Goal: Information Seeking & Learning: Learn about a topic

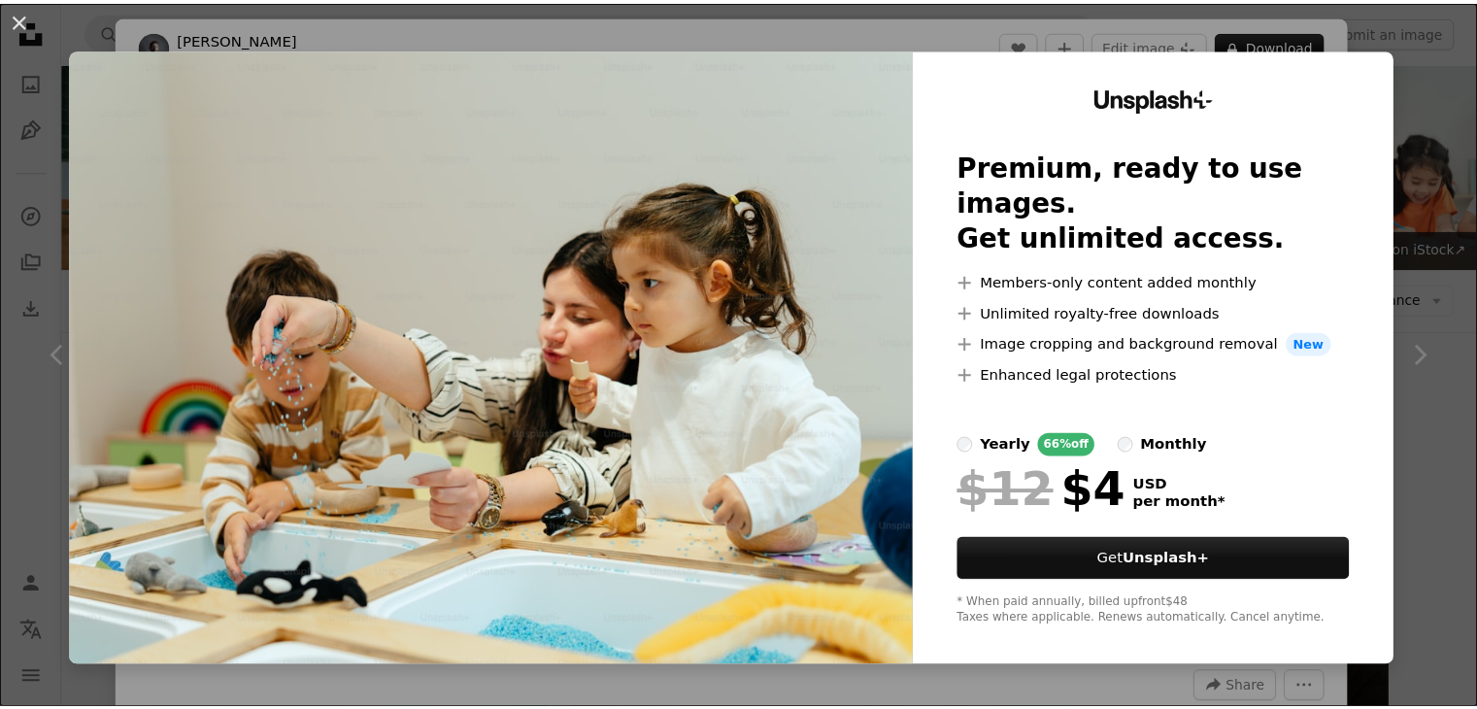
scroll to position [598, 0]
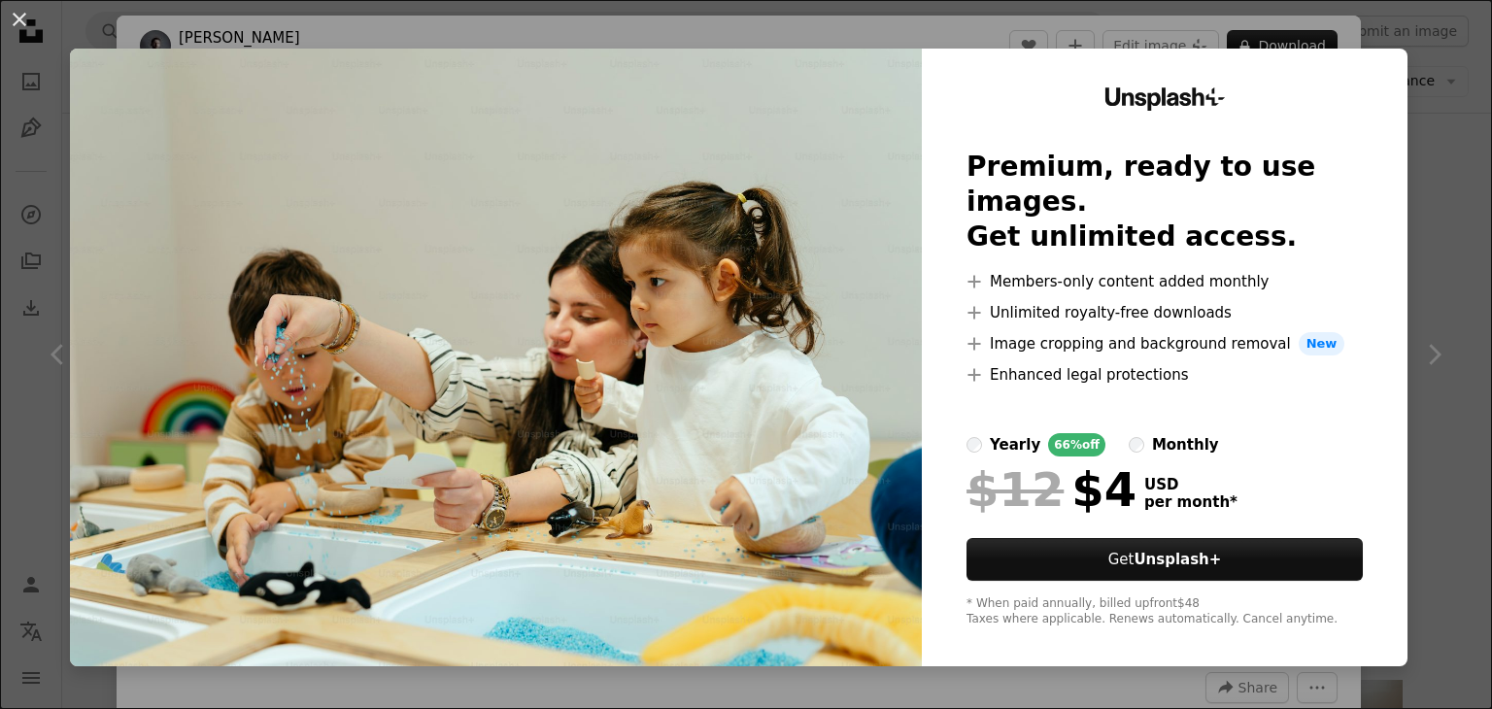
click at [1471, 207] on div "An X shape Unsplash+ Premium, ready to use images. Get unlimited access. A plus…" at bounding box center [746, 354] width 1492 height 709
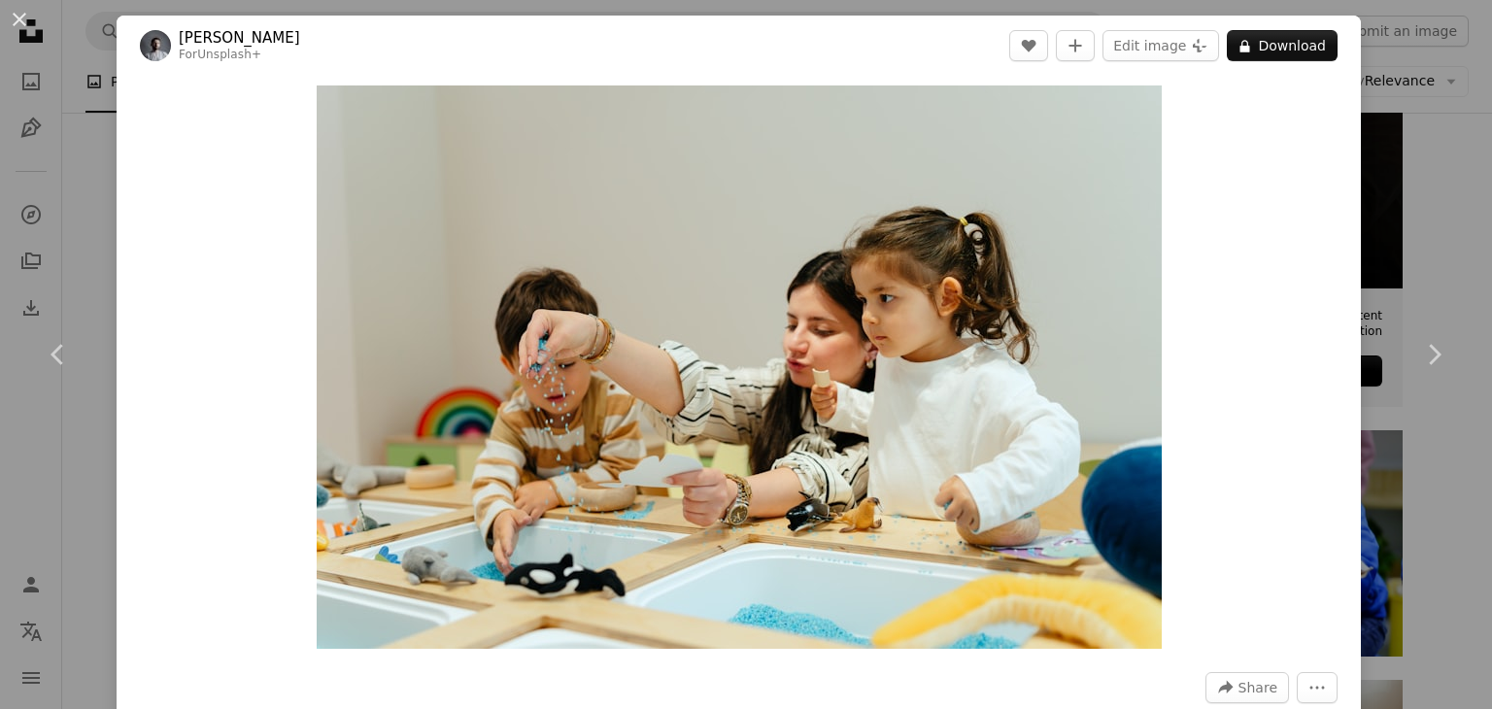
click at [1400, 156] on div "An X shape Chevron left Chevron right Yunus Tuğ For Unsplash+ A heart A plus si…" at bounding box center [746, 354] width 1492 height 709
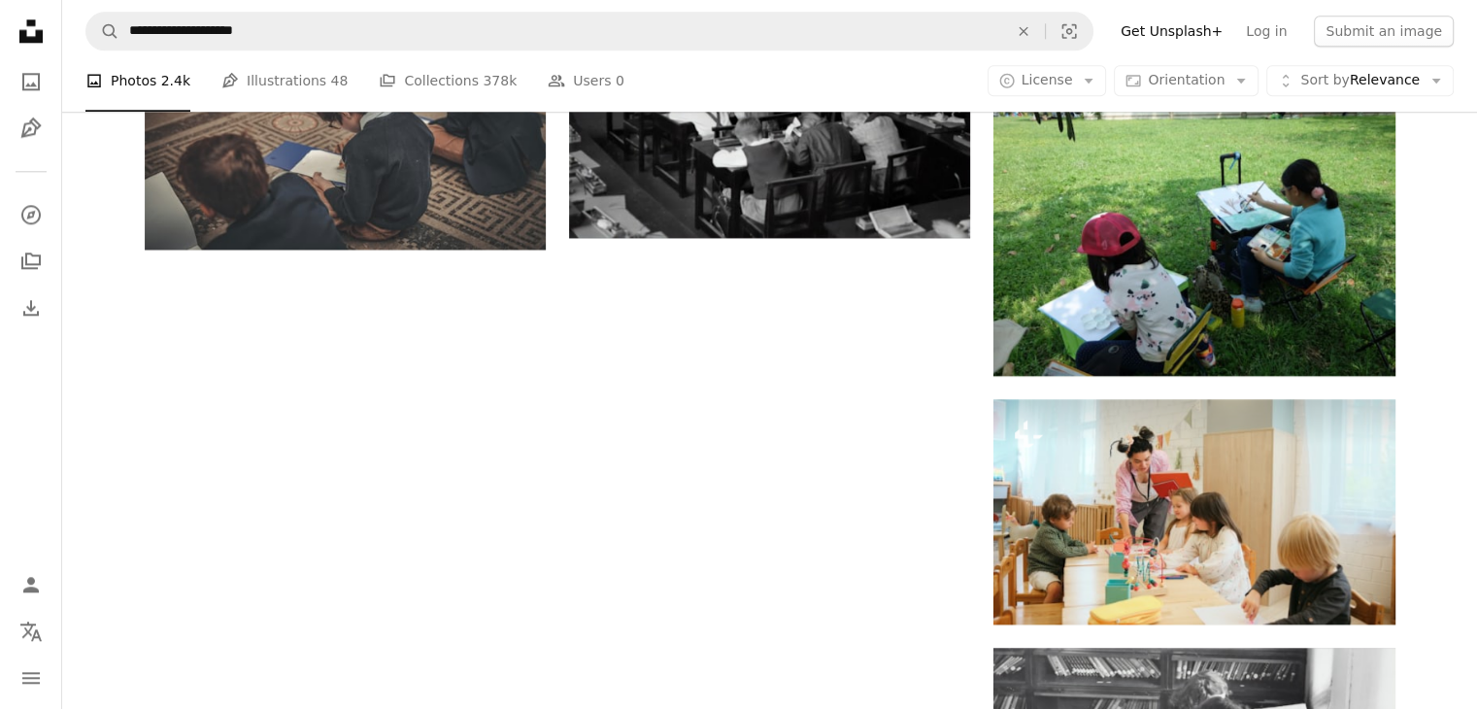
scroll to position [2309, 0]
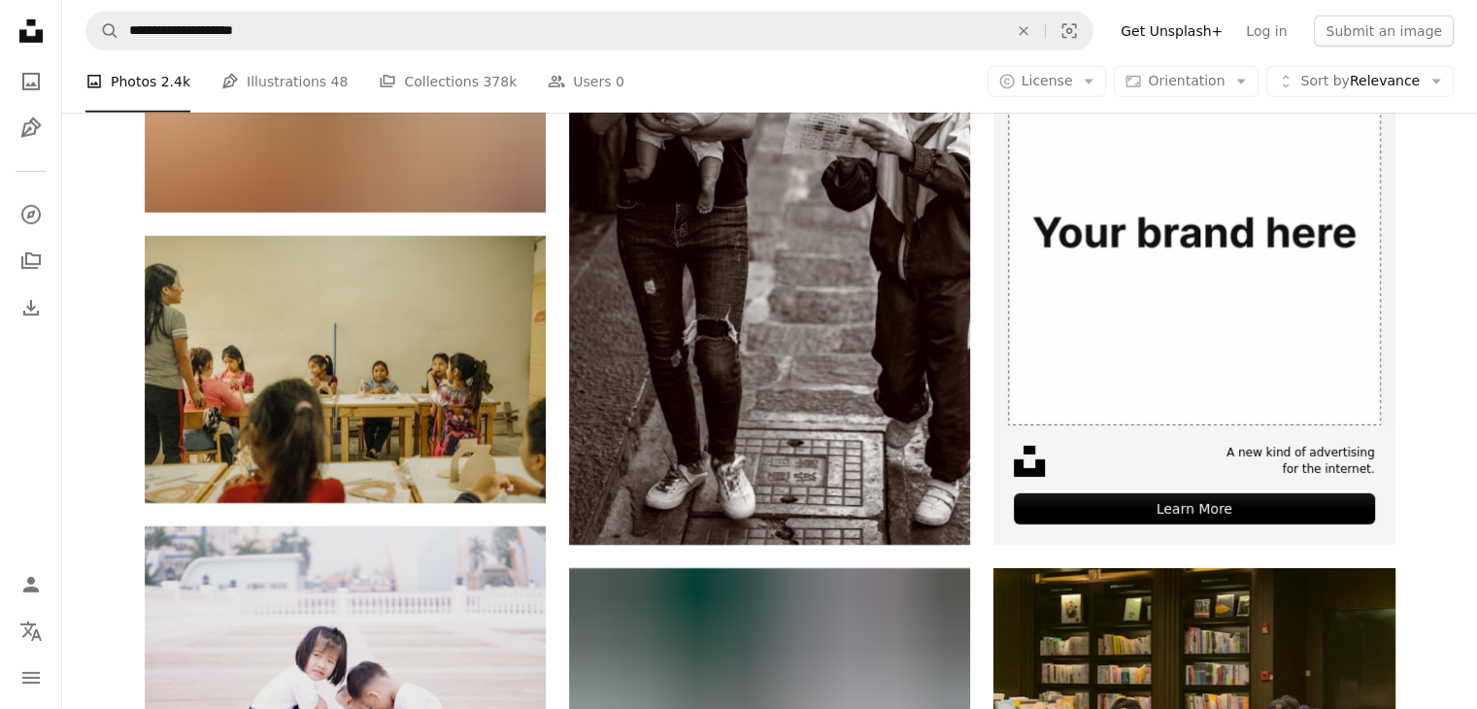
scroll to position [5920, 0]
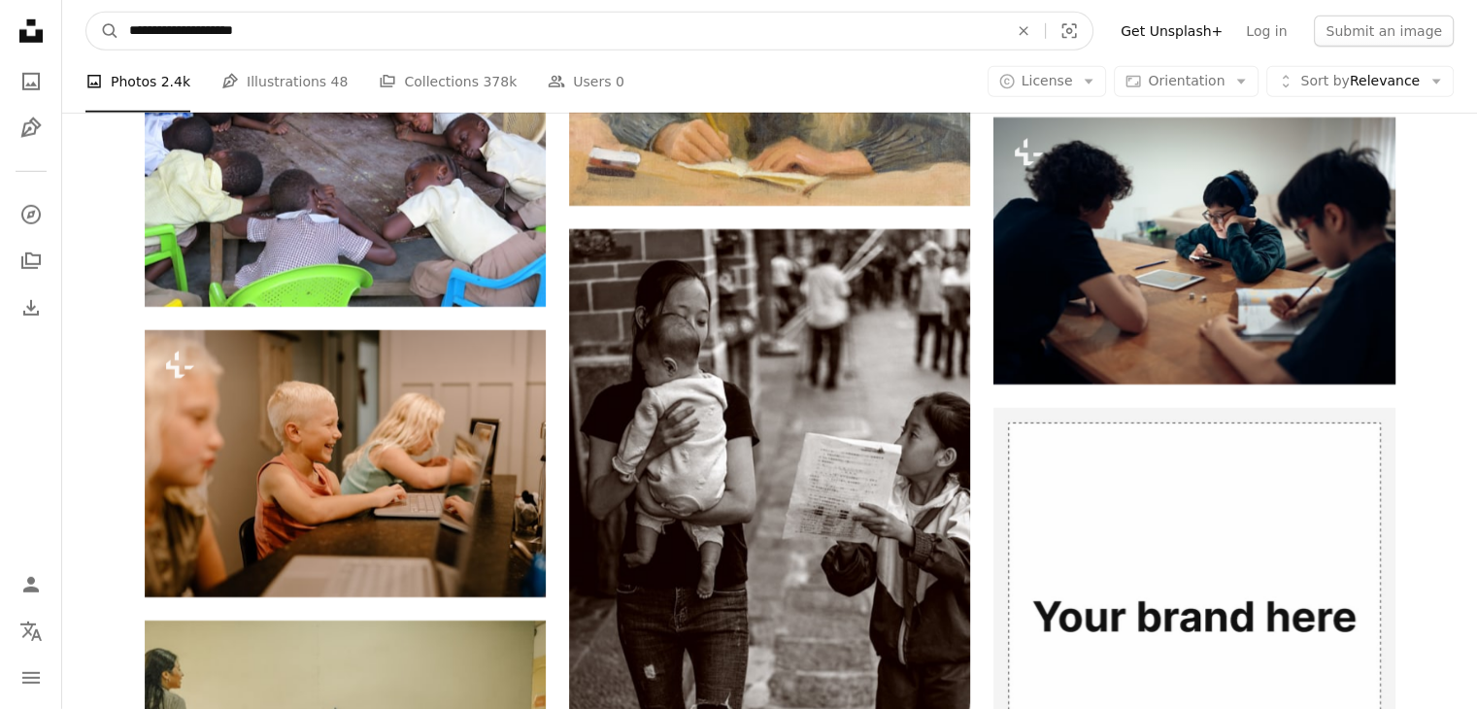
click at [183, 35] on input "**********" at bounding box center [560, 31] width 883 height 37
type input "**********"
click at [86, 13] on button "A magnifying glass" at bounding box center [102, 31] width 33 height 37
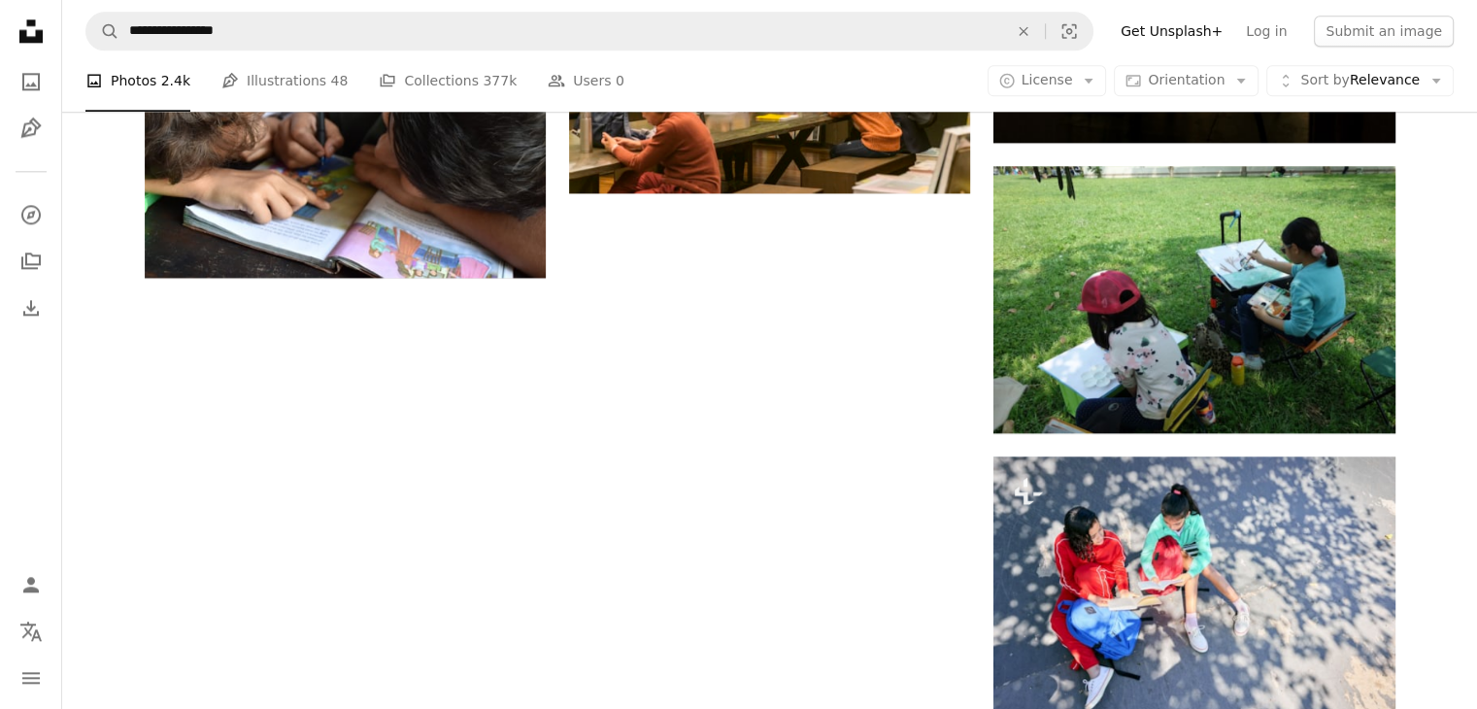
scroll to position [2462, 0]
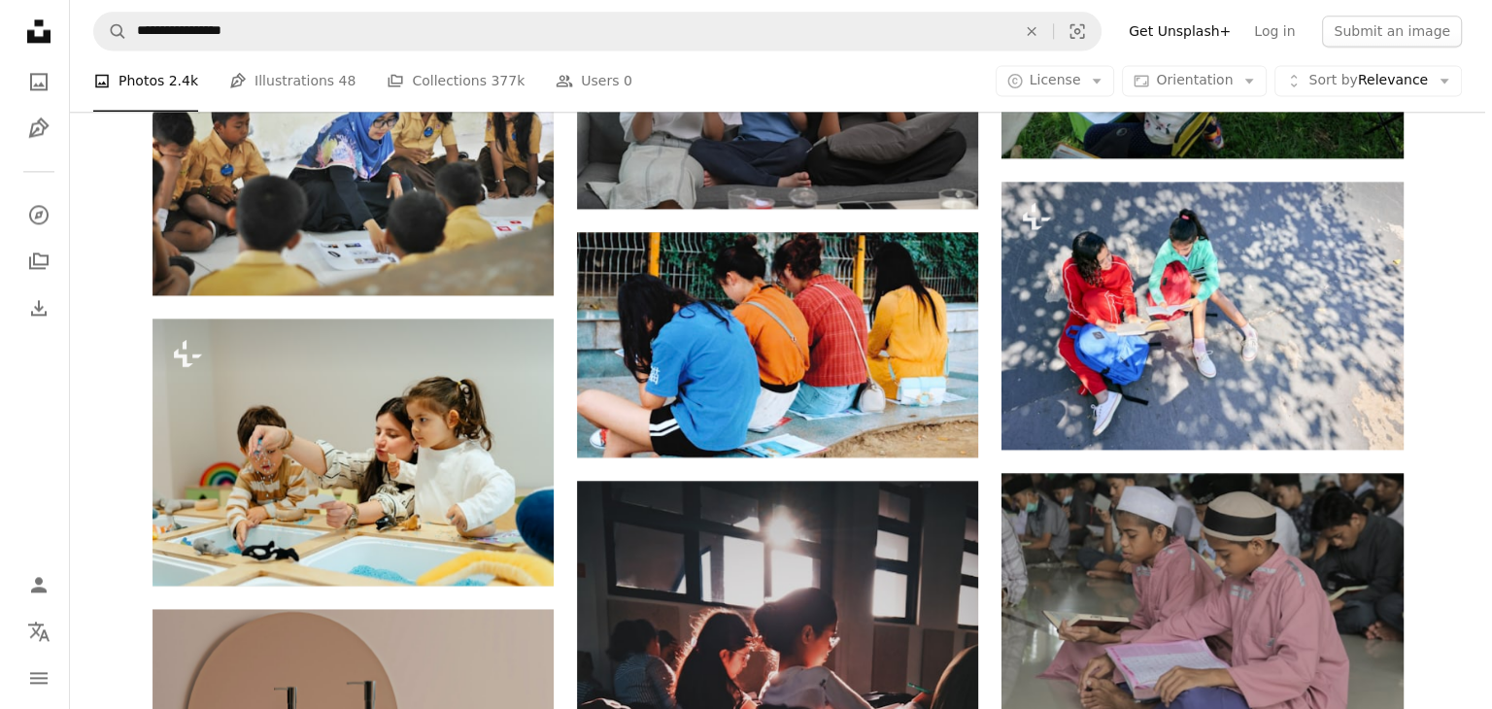
scroll to position [2619, 0]
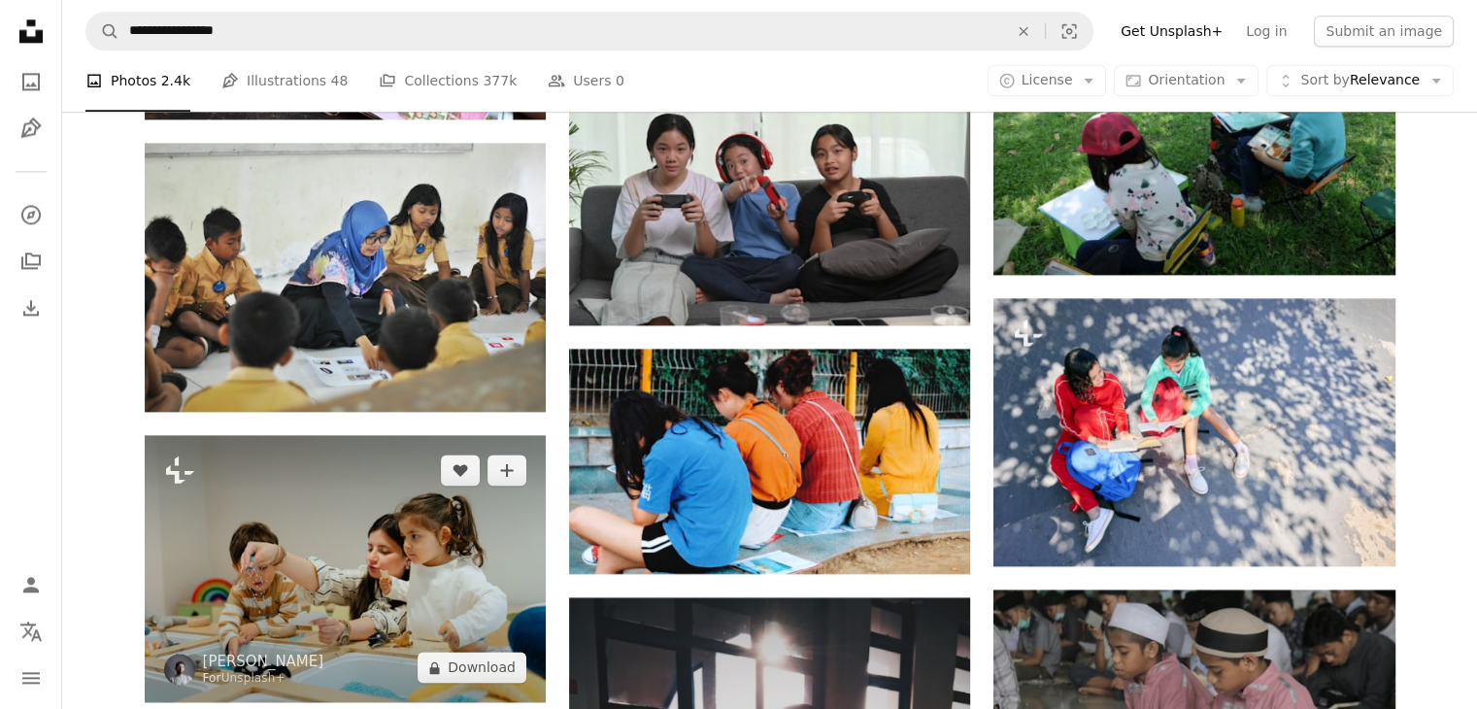
click at [414, 435] on img at bounding box center [345, 568] width 401 height 267
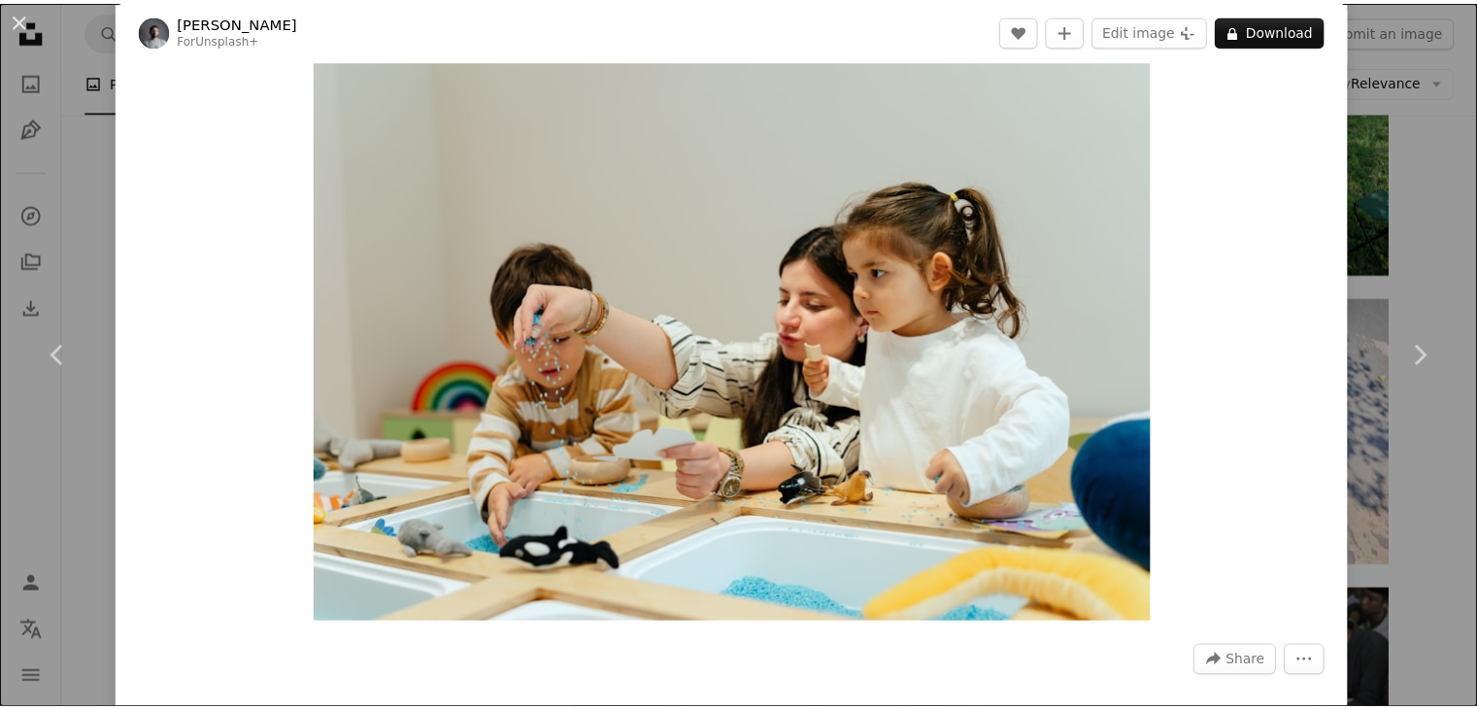
scroll to position [30, 0]
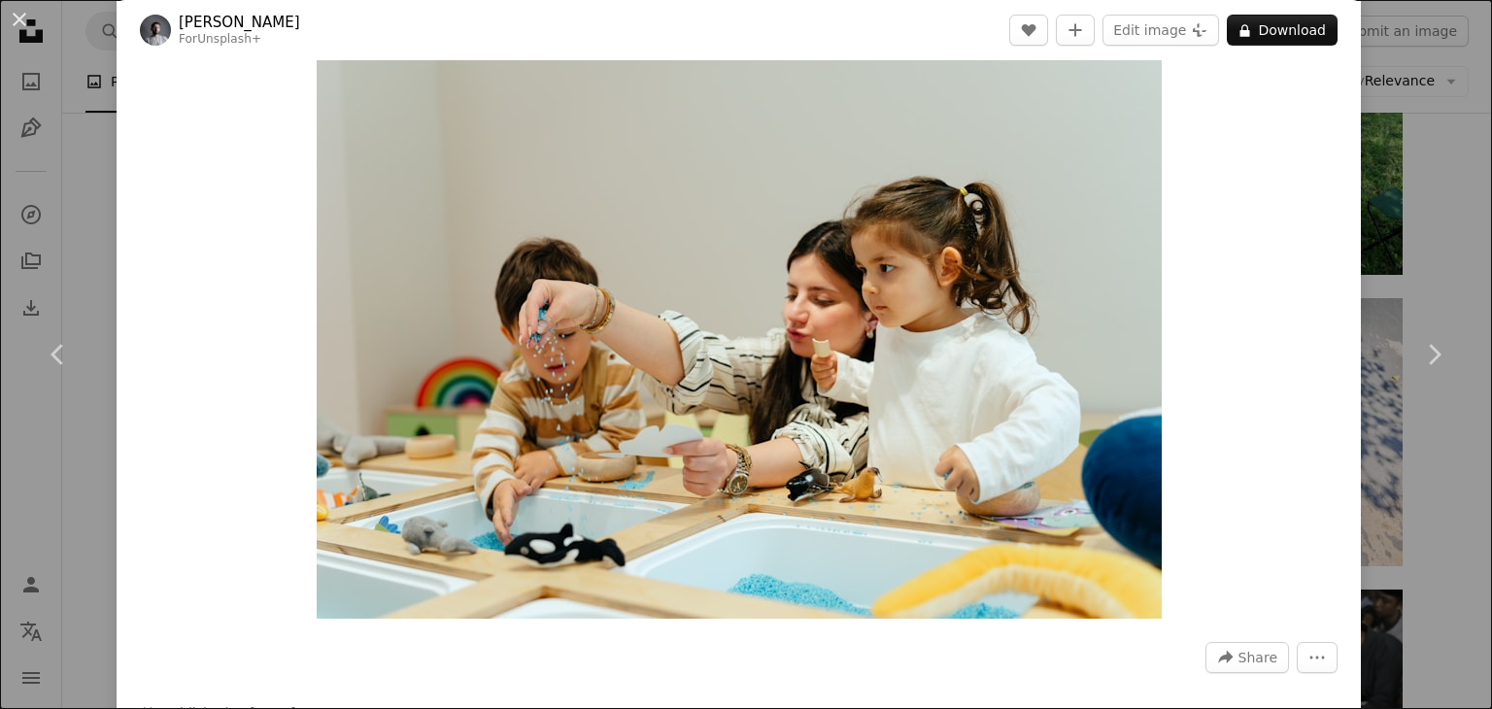
click at [40, 252] on div "An X shape Chevron left Chevron right Yunus Tuğ For Unsplash+ A heart A plus si…" at bounding box center [746, 354] width 1492 height 709
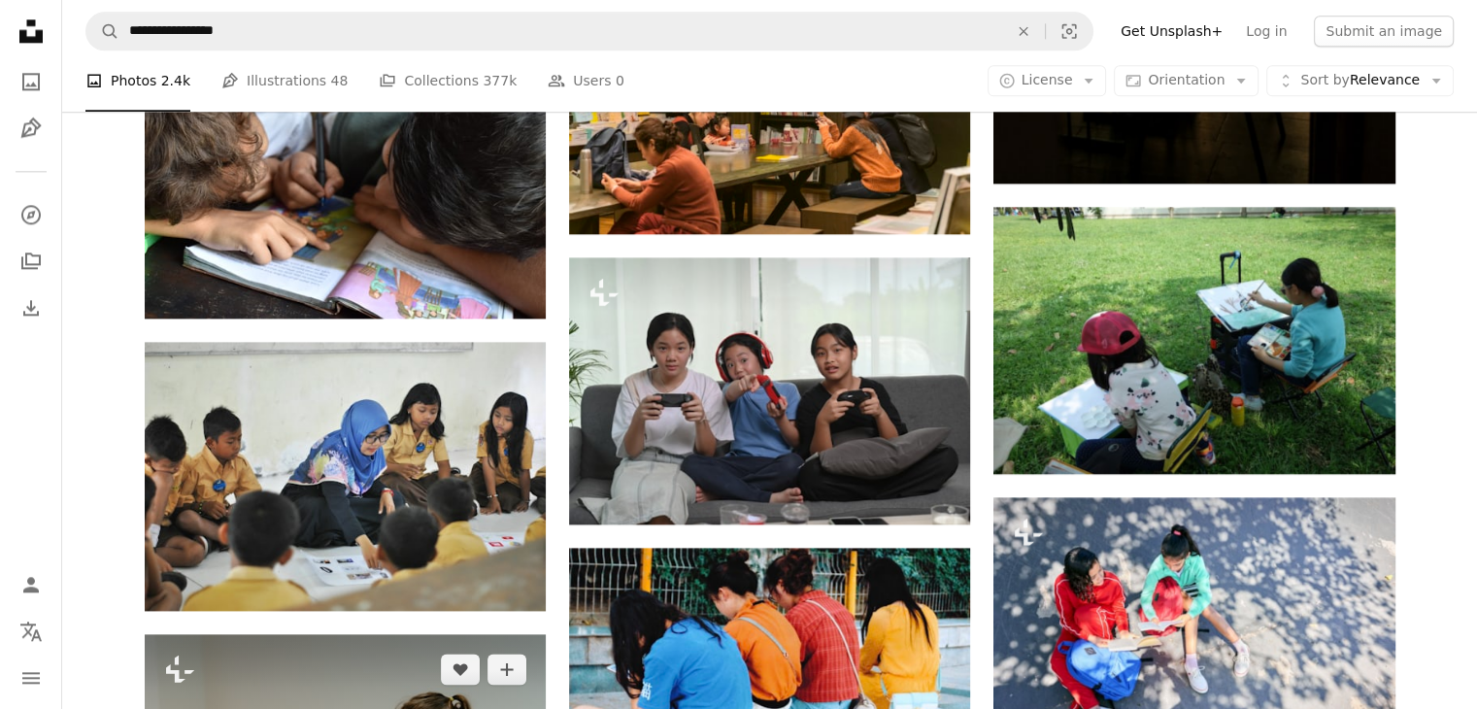
scroll to position [2425, 0]
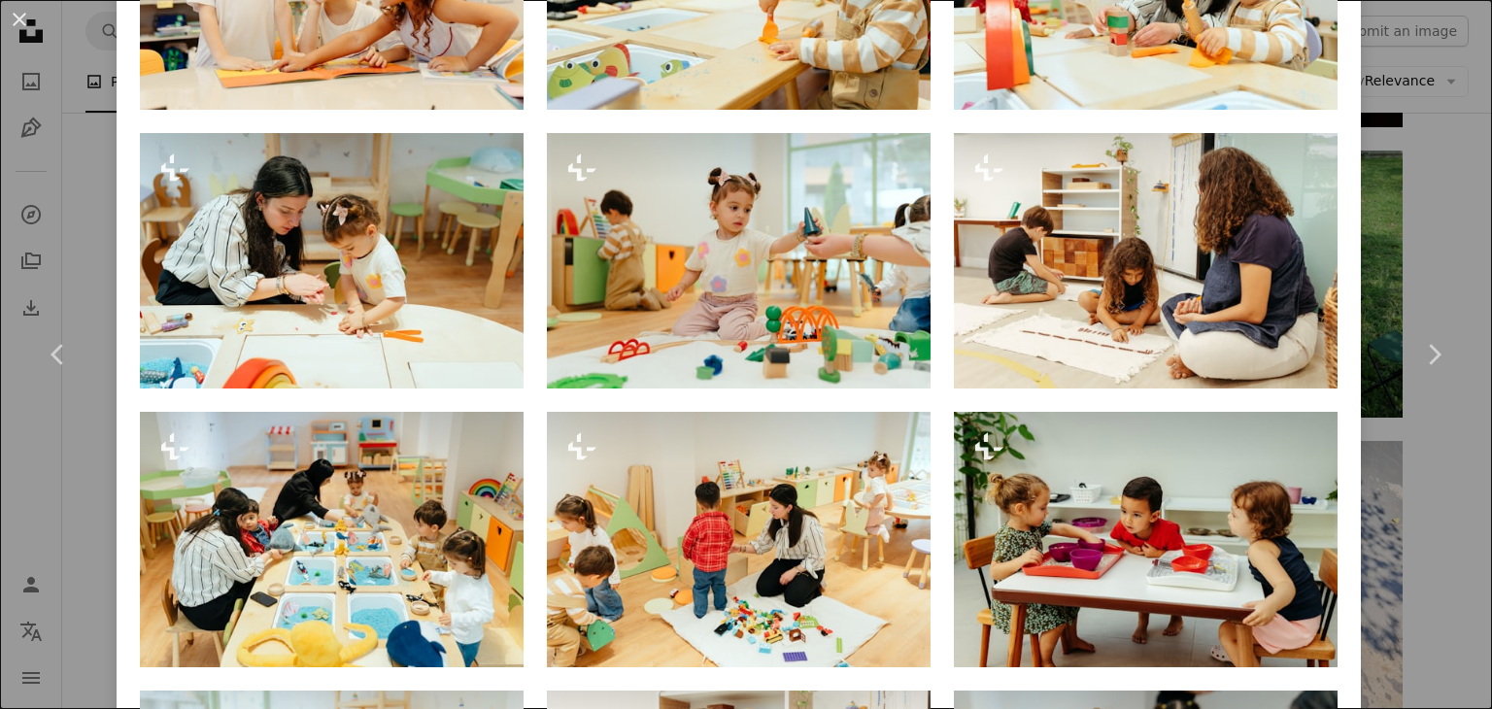
scroll to position [1814, 0]
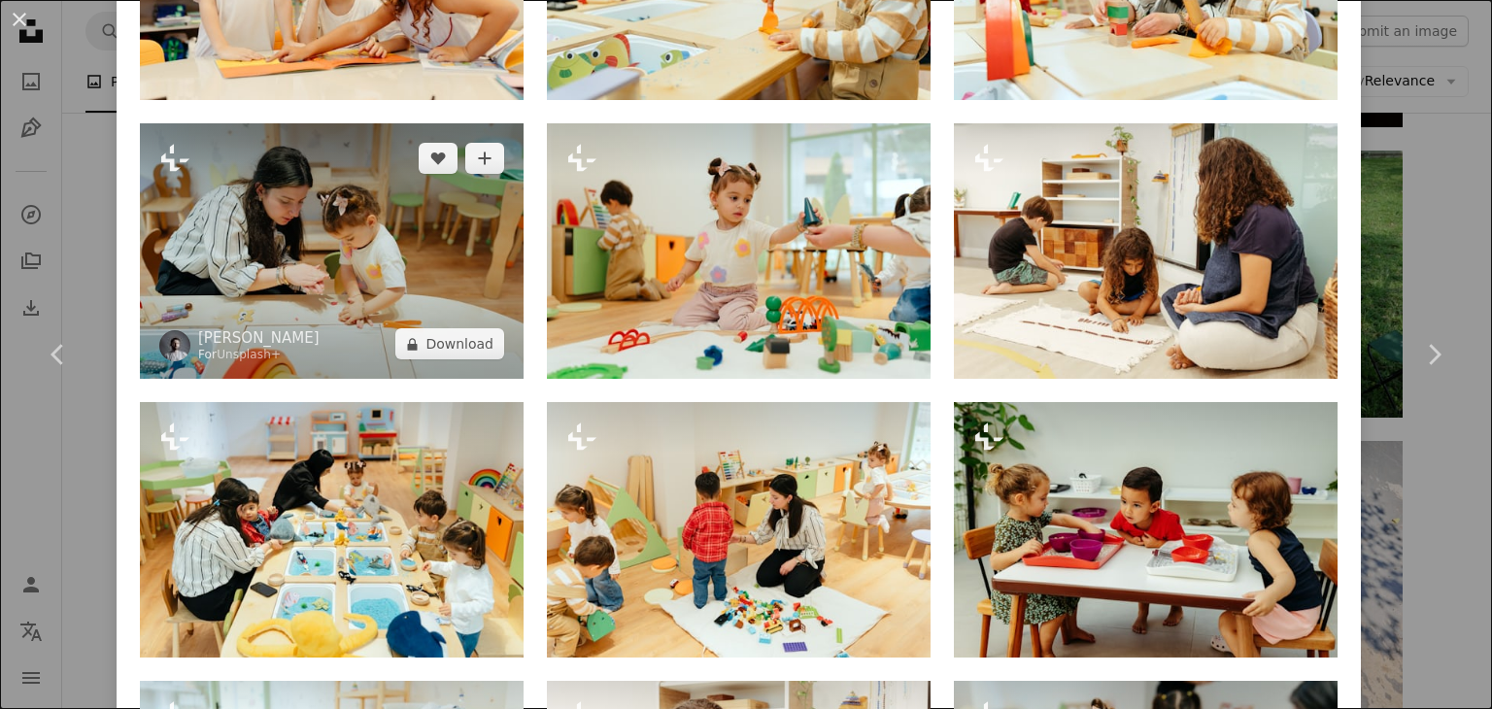
click at [324, 267] on img at bounding box center [332, 250] width 384 height 255
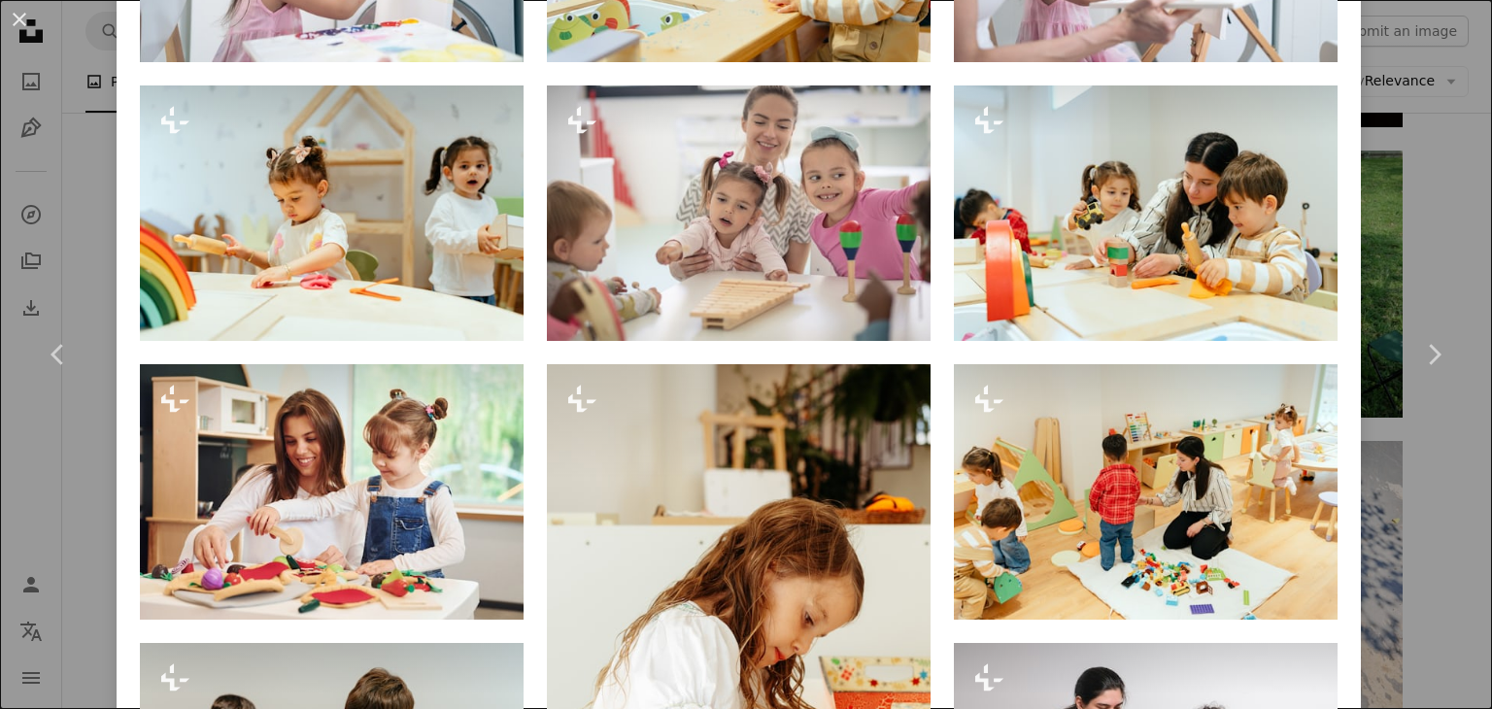
scroll to position [2412, 0]
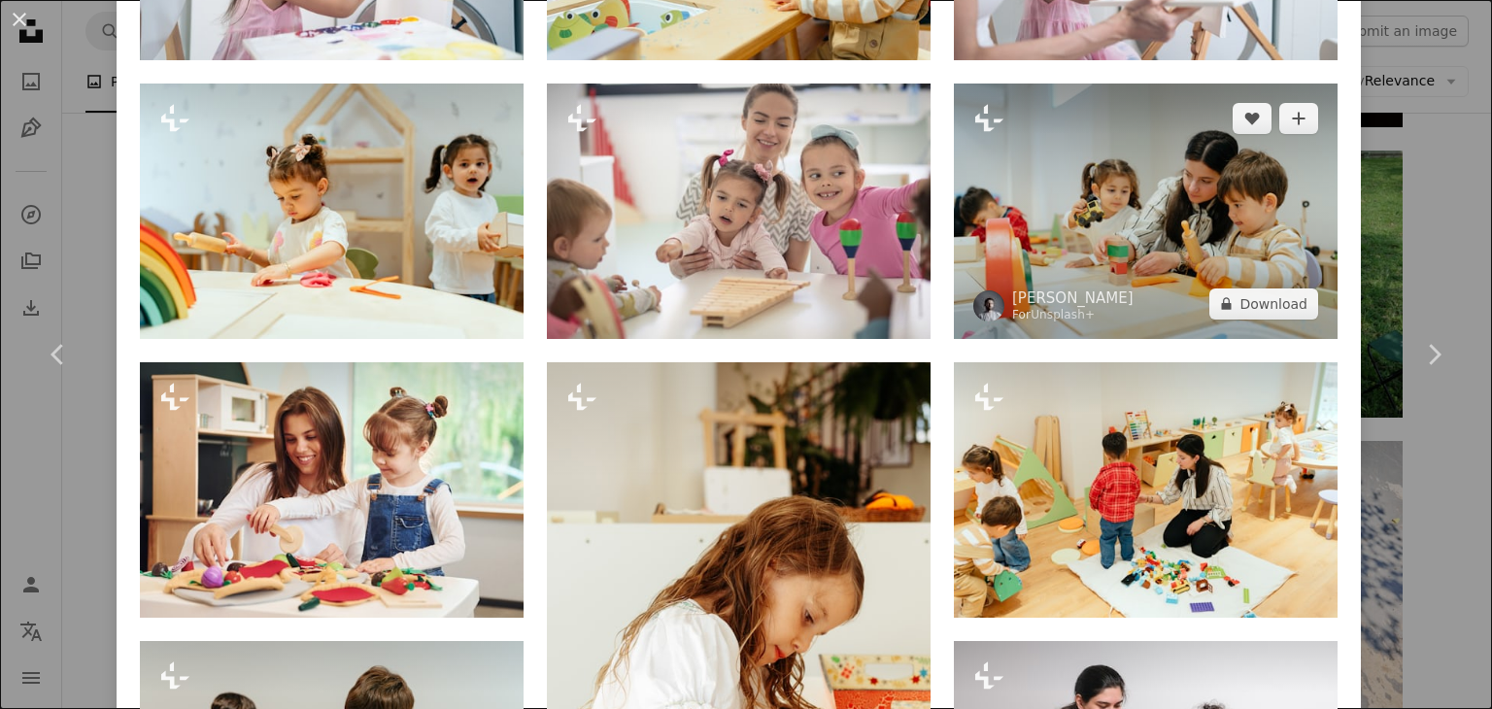
click at [1114, 215] on img at bounding box center [1146, 211] width 384 height 255
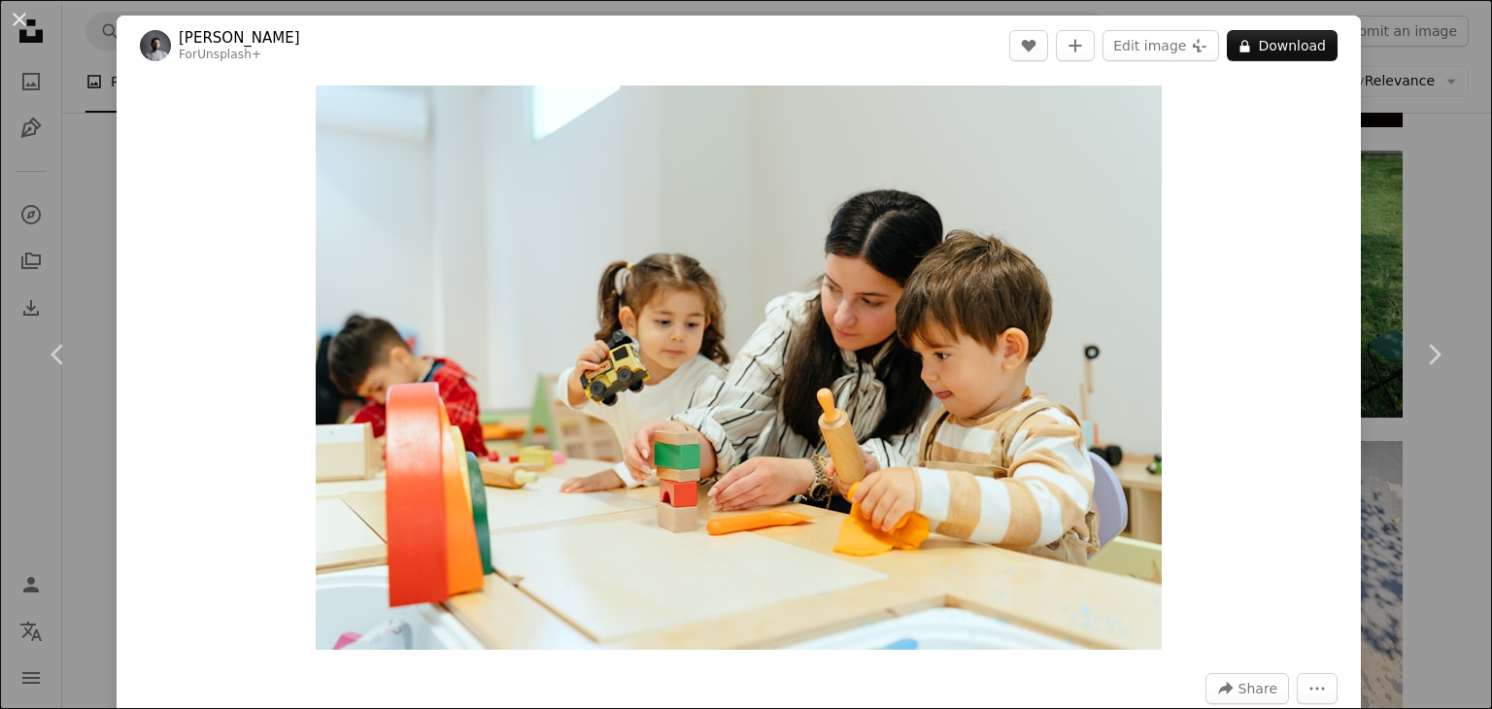
scroll to position [138, 0]
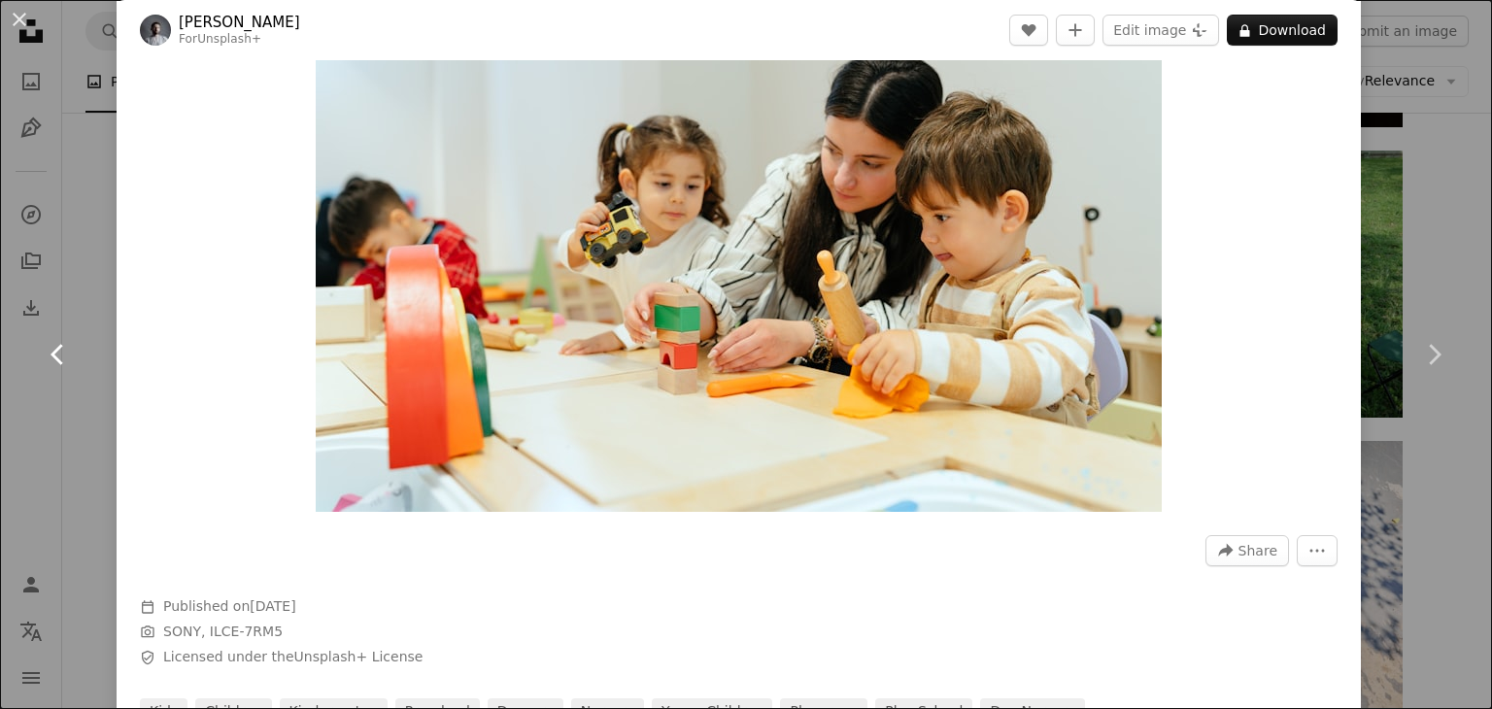
click at [50, 348] on icon "Chevron left" at bounding box center [58, 354] width 31 height 31
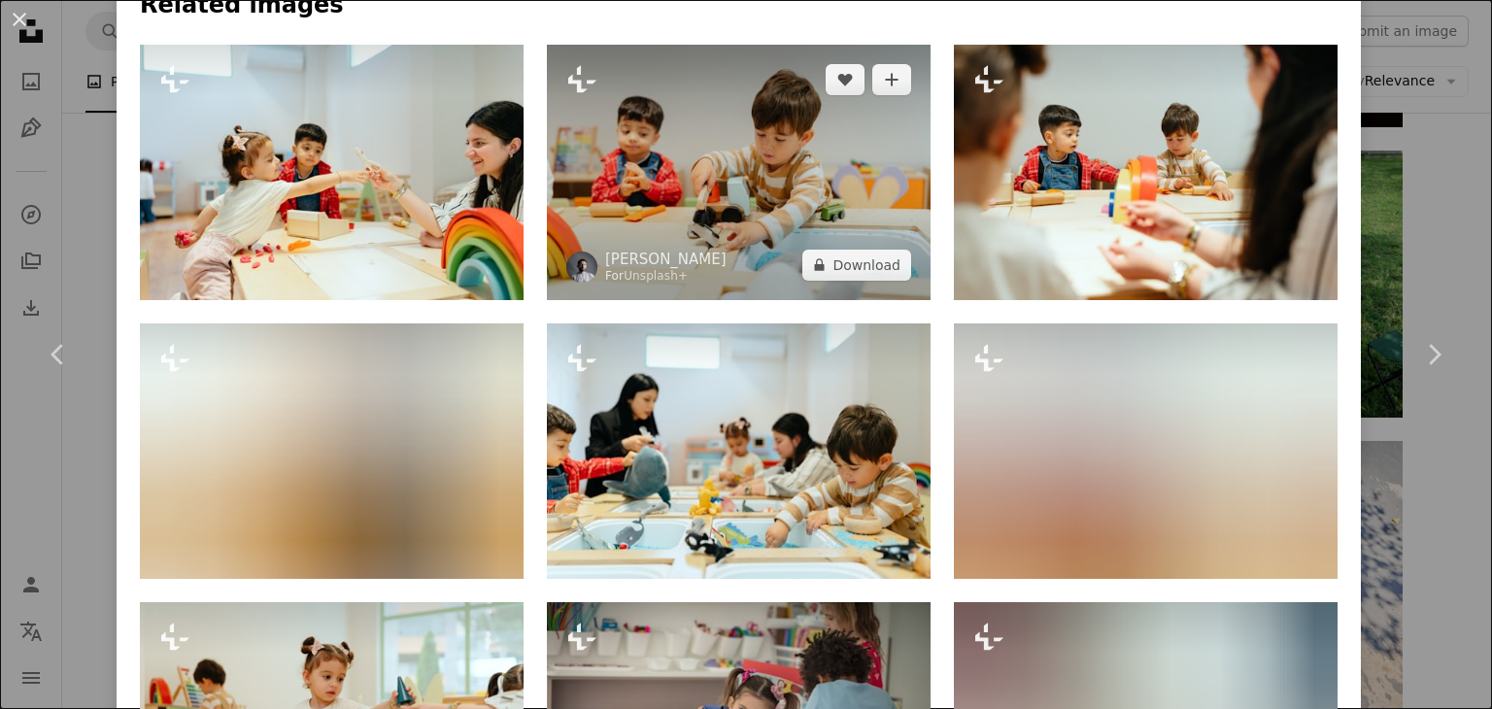
scroll to position [1336, 0]
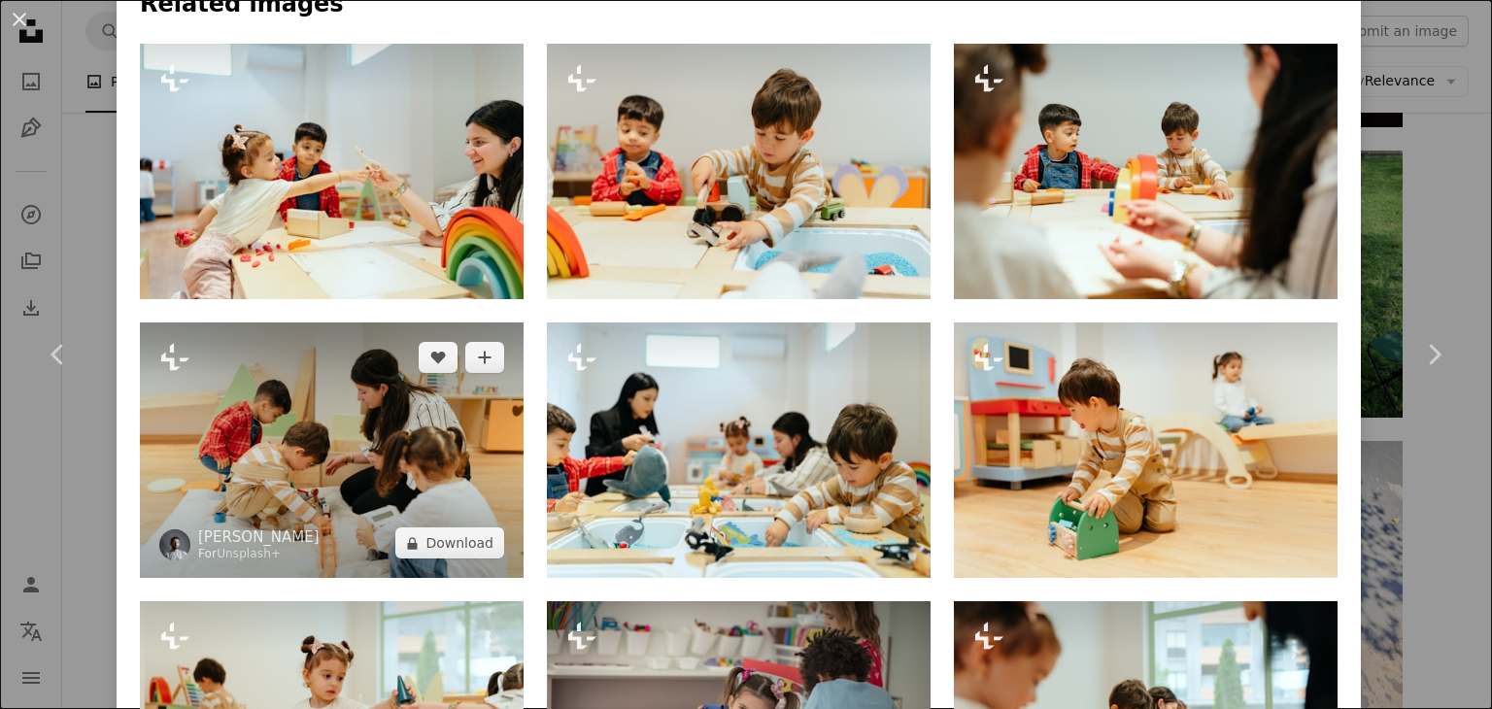
click at [349, 431] on img at bounding box center [332, 449] width 384 height 255
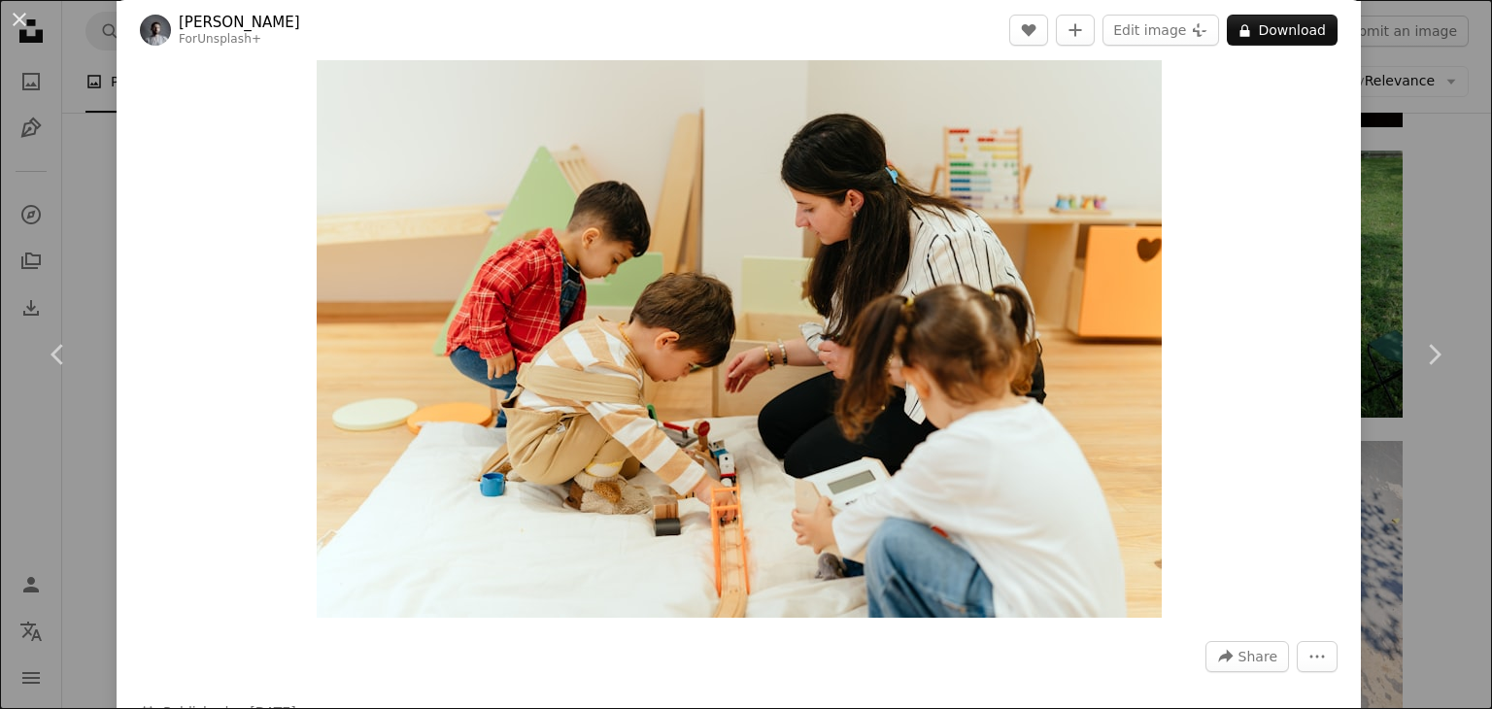
scroll to position [31, 0]
click at [1398, 156] on div "An X shape Chevron left Chevron right Yunus Tuğ For Unsplash+ A heart A plus si…" at bounding box center [746, 354] width 1492 height 709
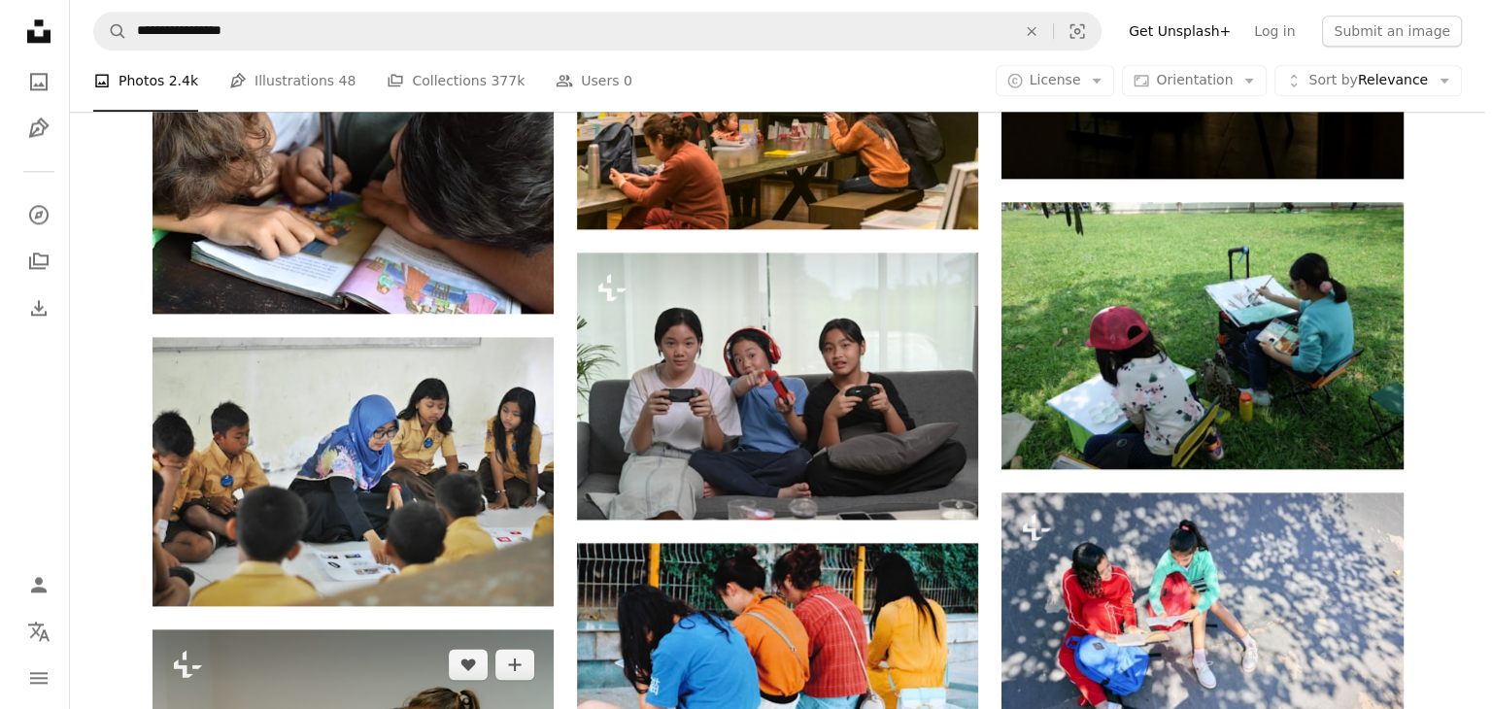
scroll to position [2426, 0]
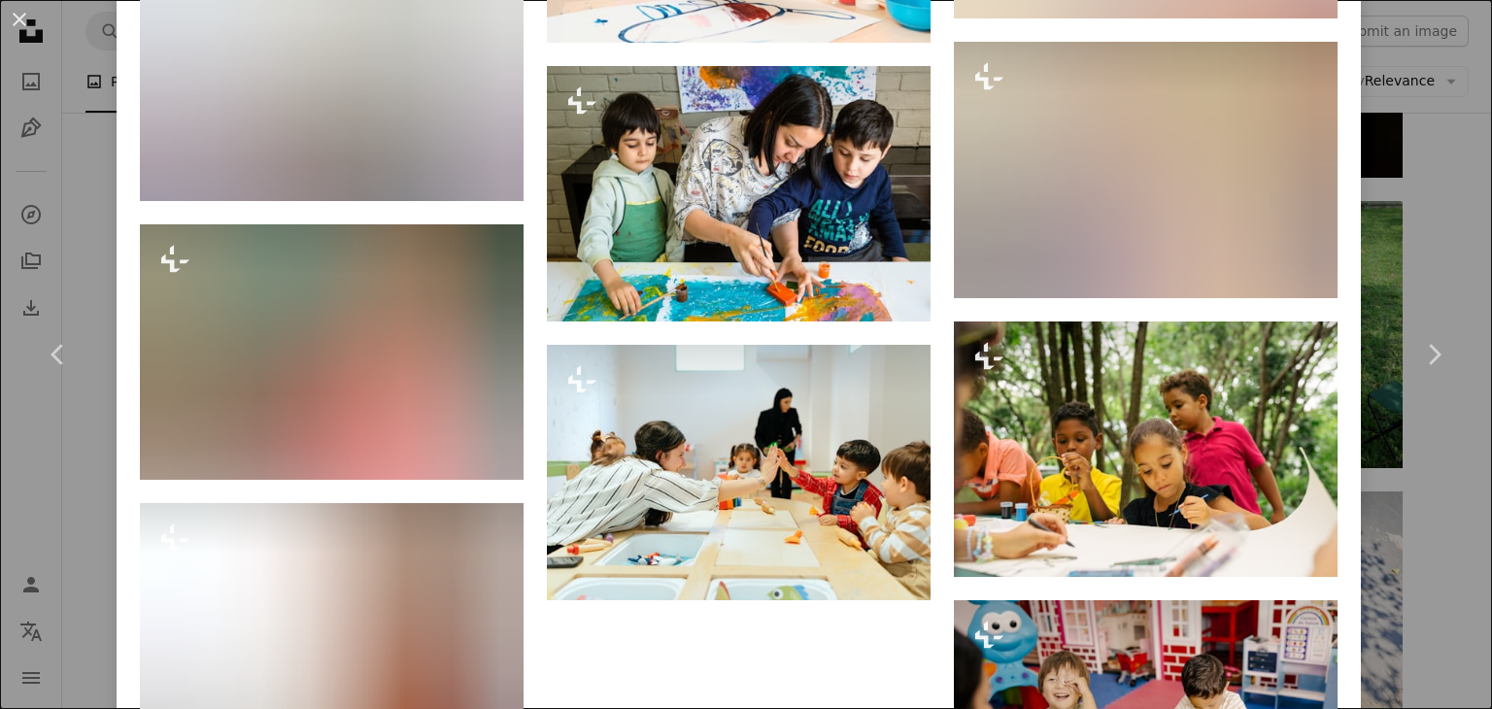
scroll to position [6039, 0]
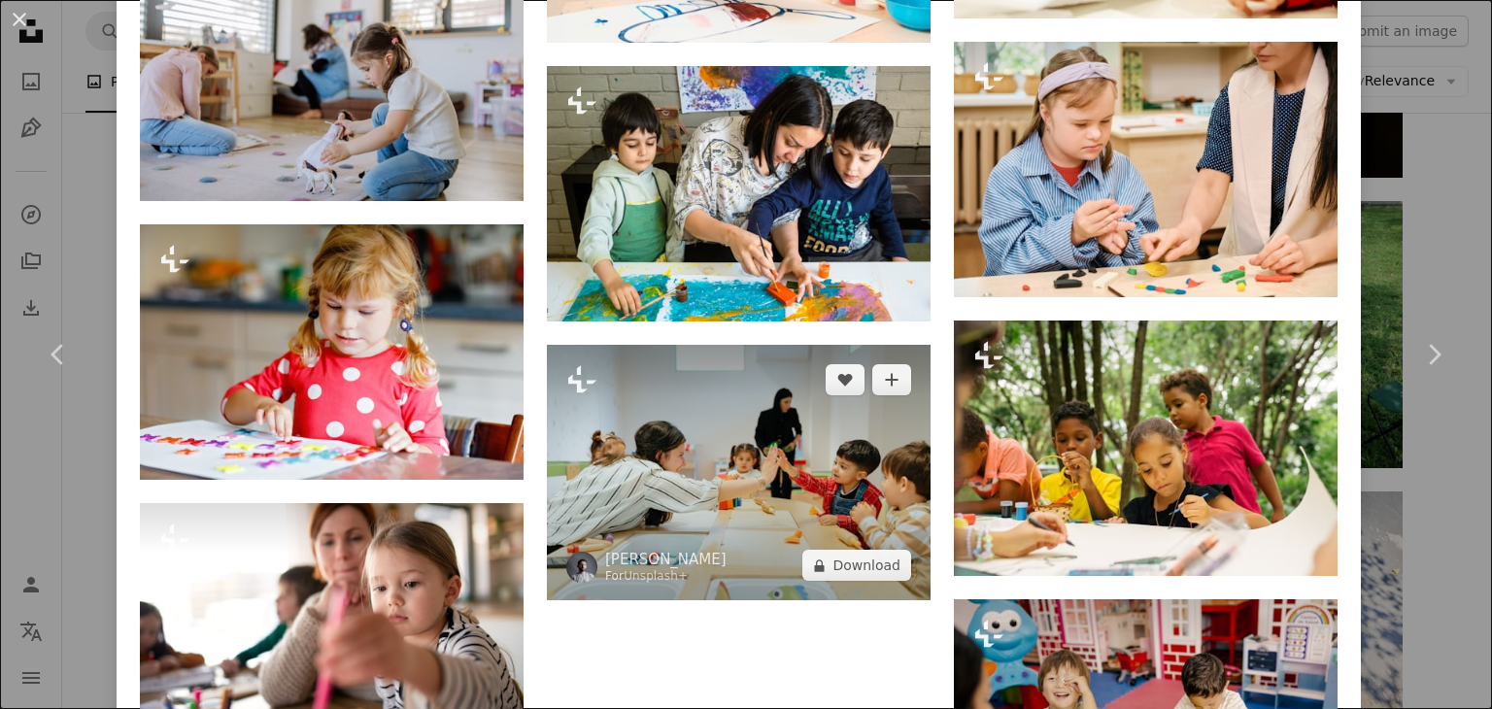
click at [690, 380] on img at bounding box center [739, 472] width 384 height 255
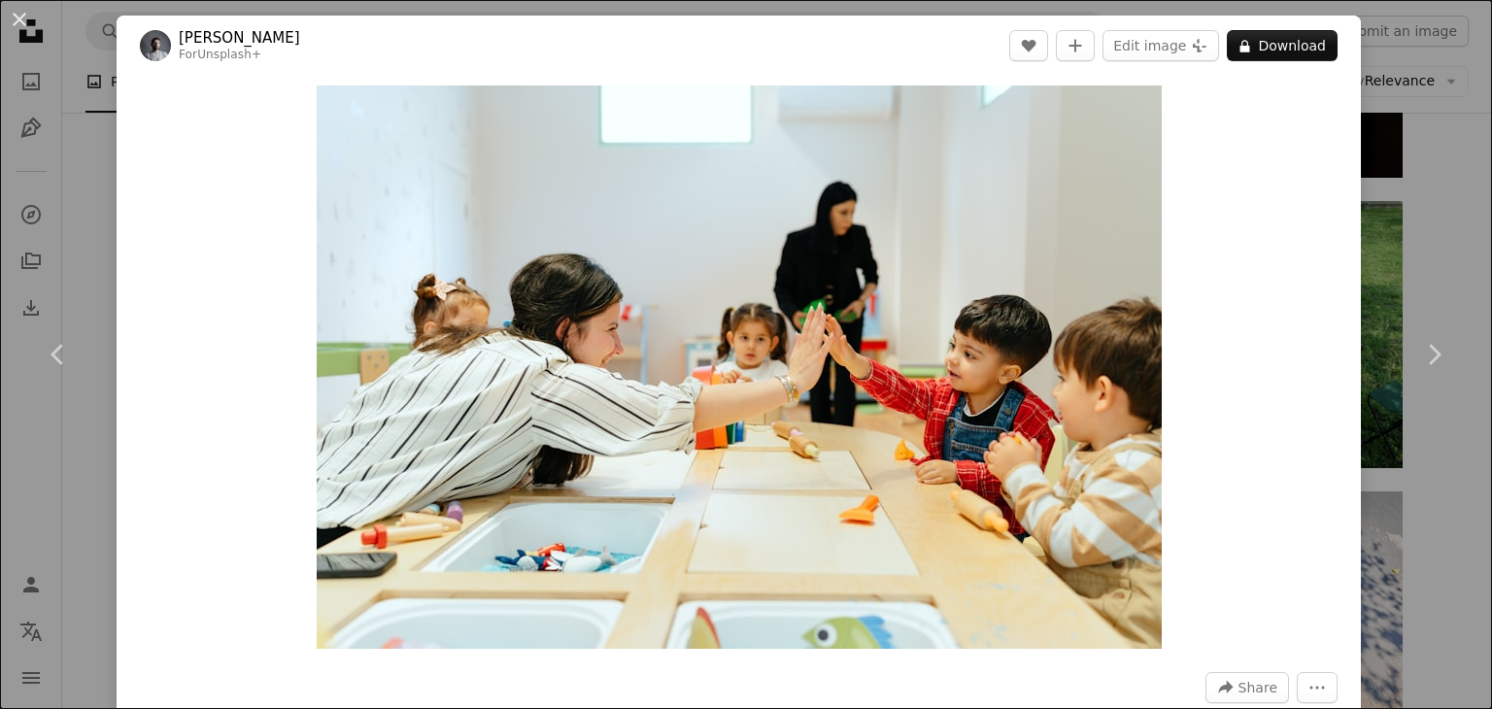
drag, startPoint x: 59, startPoint y: 129, endPoint x: 94, endPoint y: 151, distance: 41.5
click at [60, 130] on div "An X shape Chevron left Chevron right Yunus Tuğ For Unsplash+ A heart A plus si…" at bounding box center [746, 354] width 1492 height 709
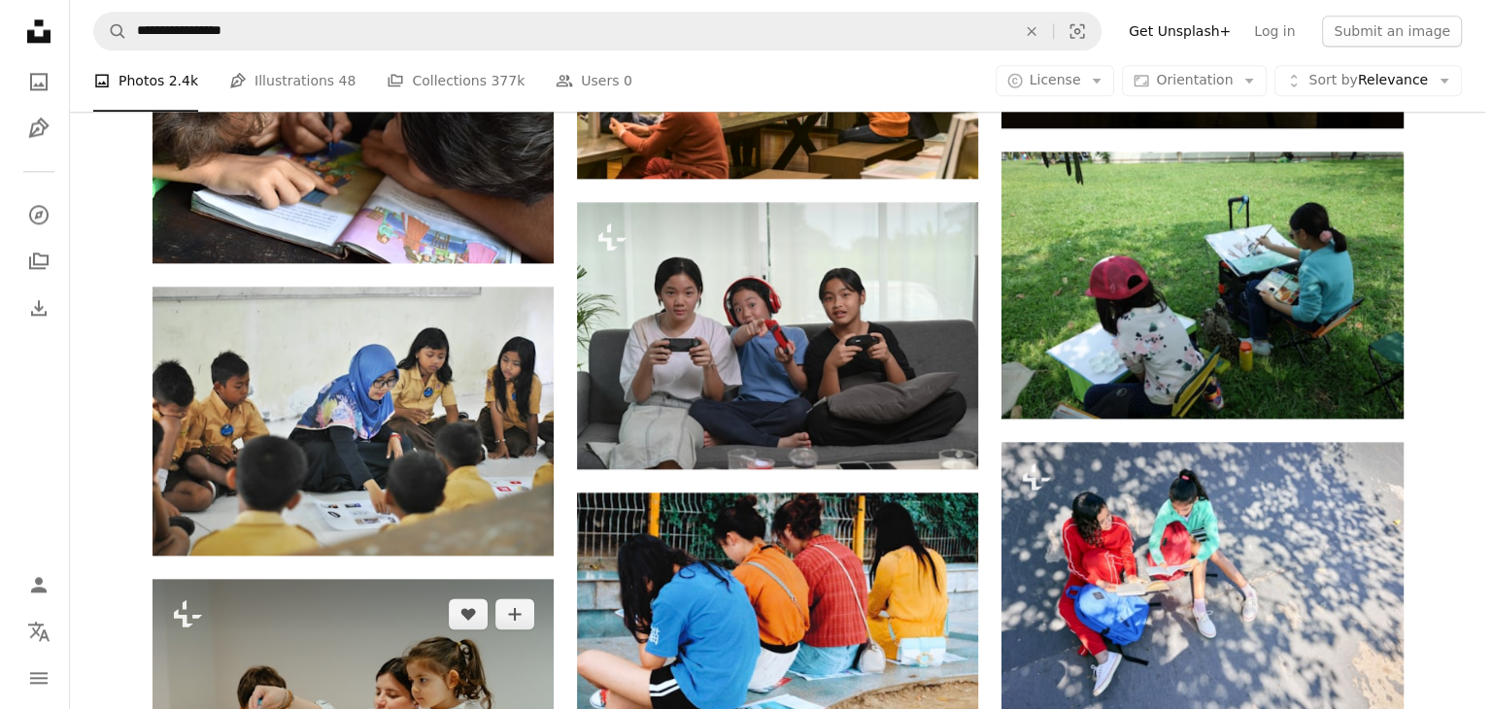
scroll to position [2480, 0]
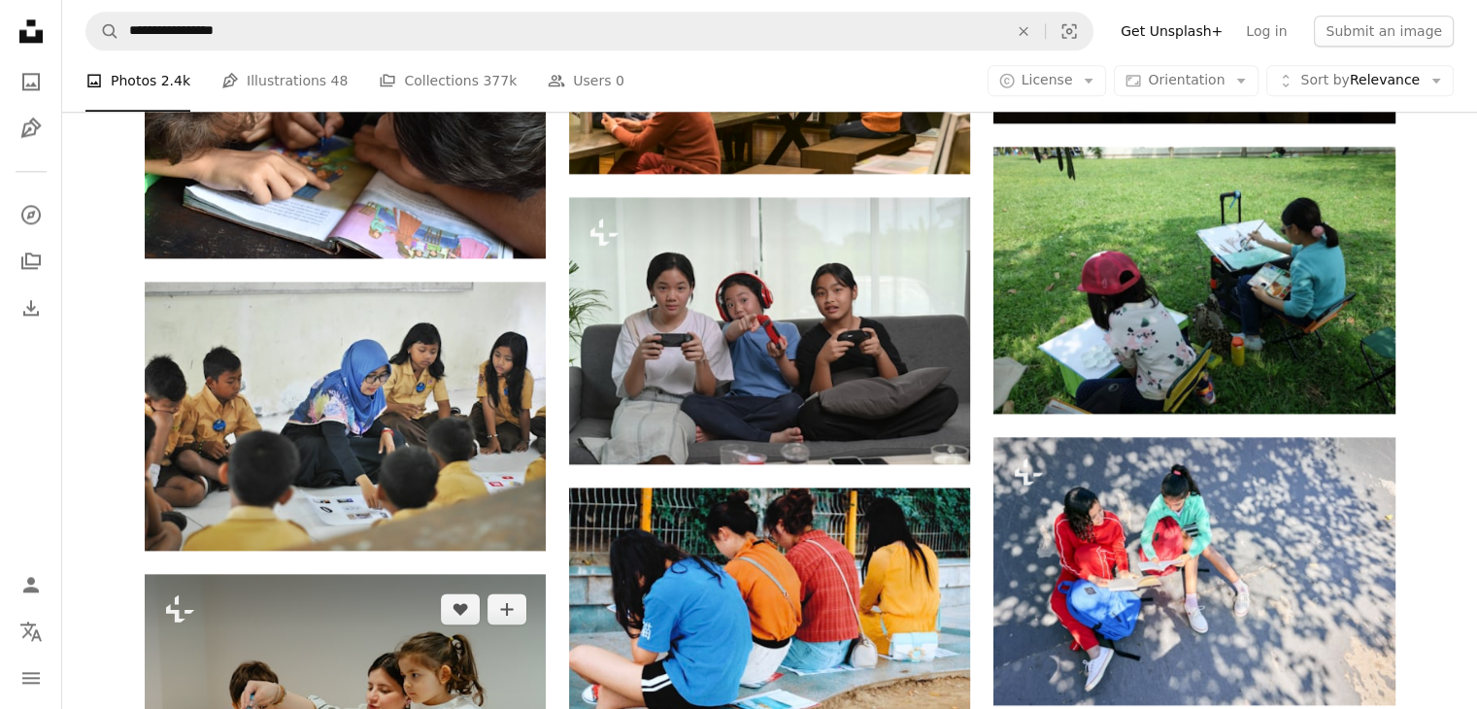
click at [379, 574] on img at bounding box center [345, 707] width 401 height 267
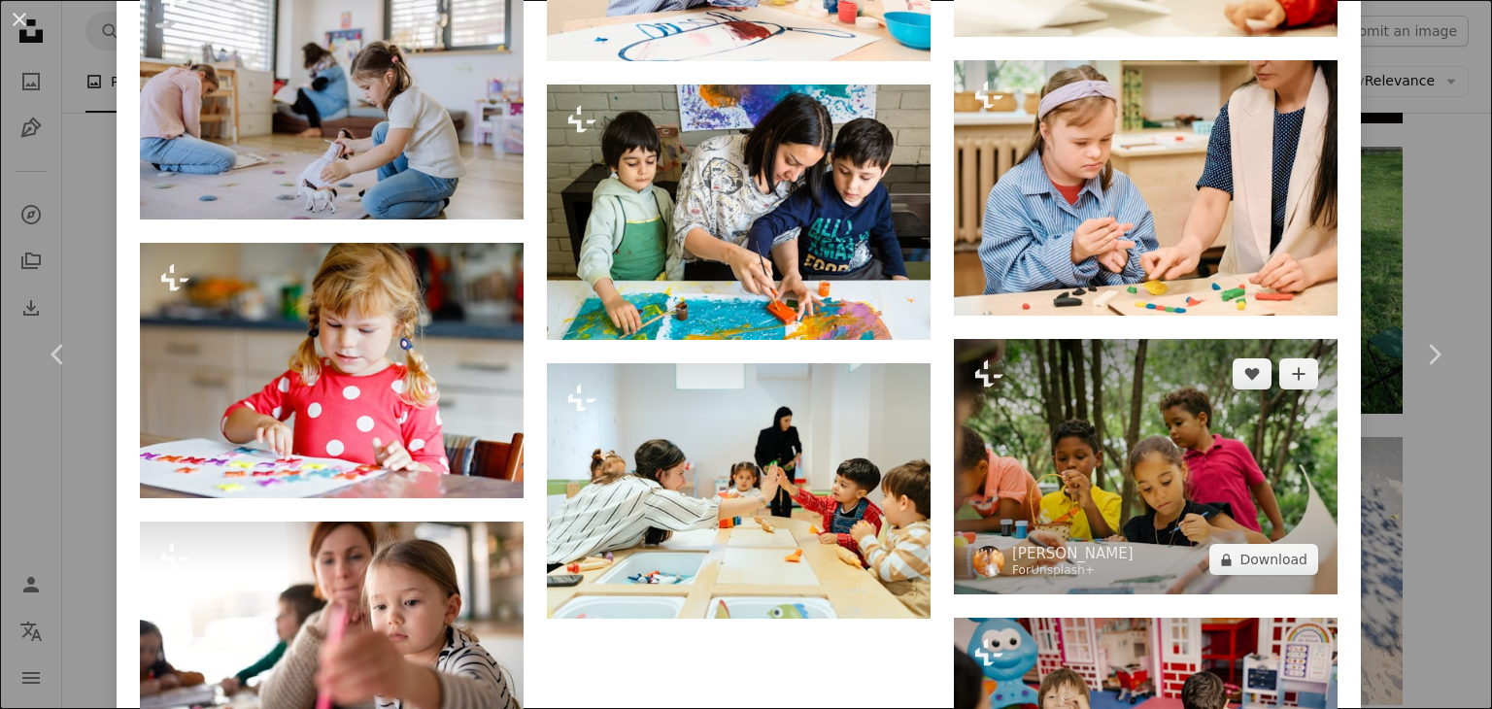
scroll to position [6016, 0]
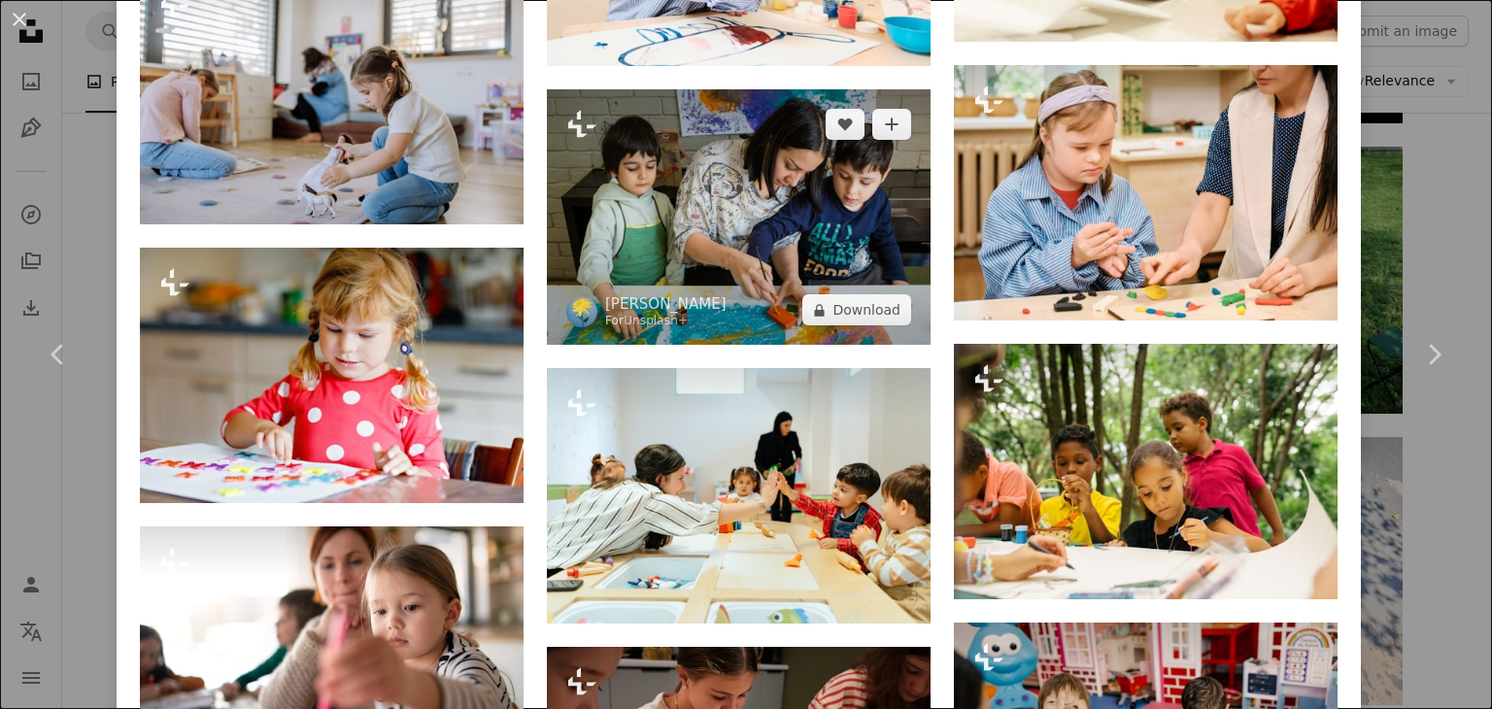
click at [727, 152] on img at bounding box center [739, 216] width 384 height 255
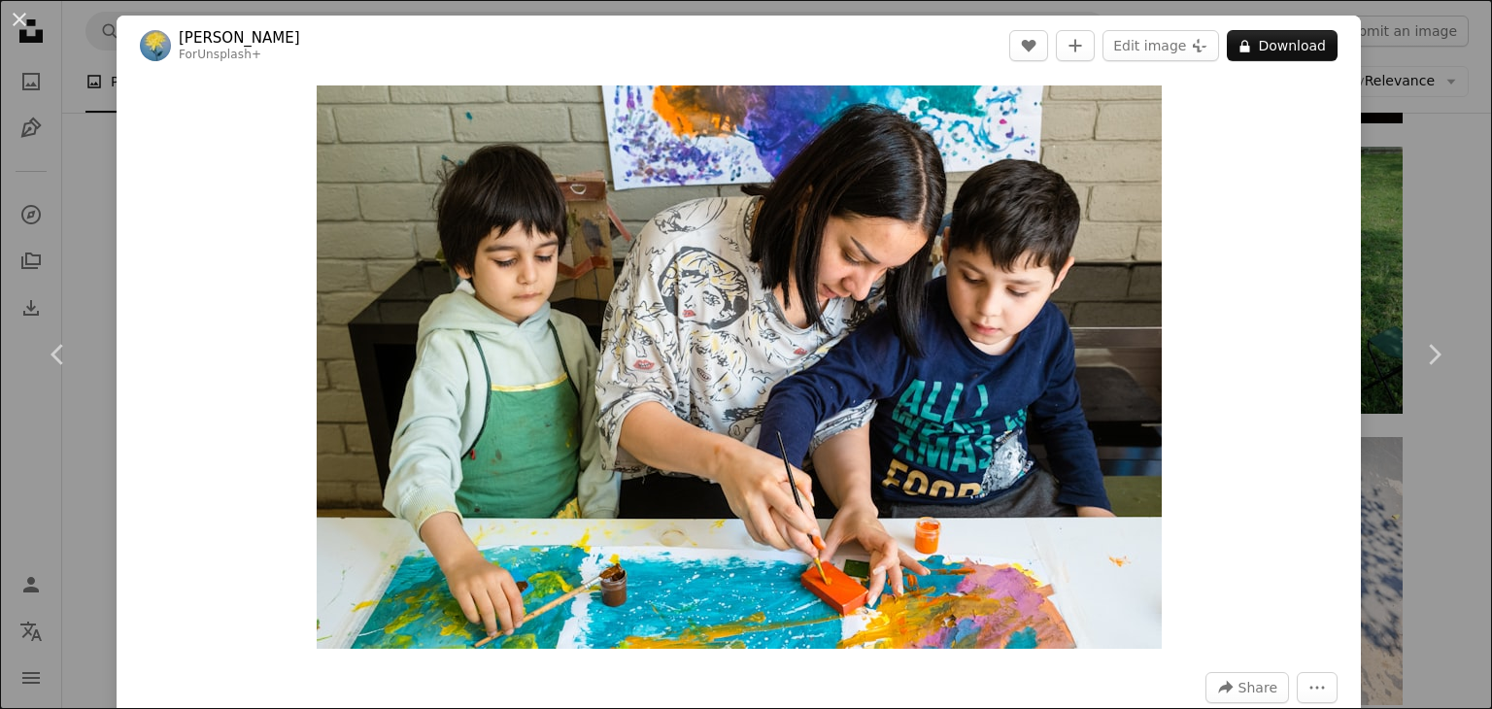
click at [1444, 212] on div "An X shape Chevron left Chevron right [PERSON_NAME] For Unsplash+ A heart A plu…" at bounding box center [746, 354] width 1492 height 709
